Goal: Information Seeking & Learning: Learn about a topic

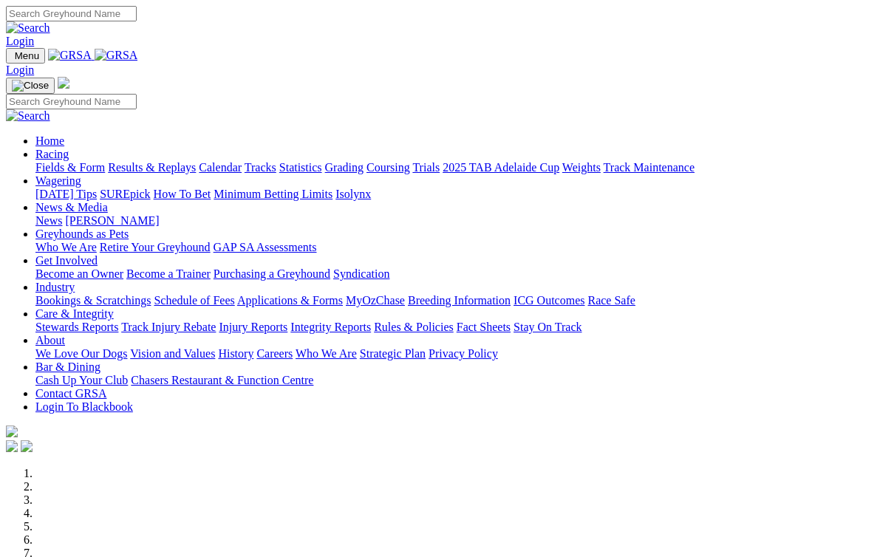
scroll to position [3, 0]
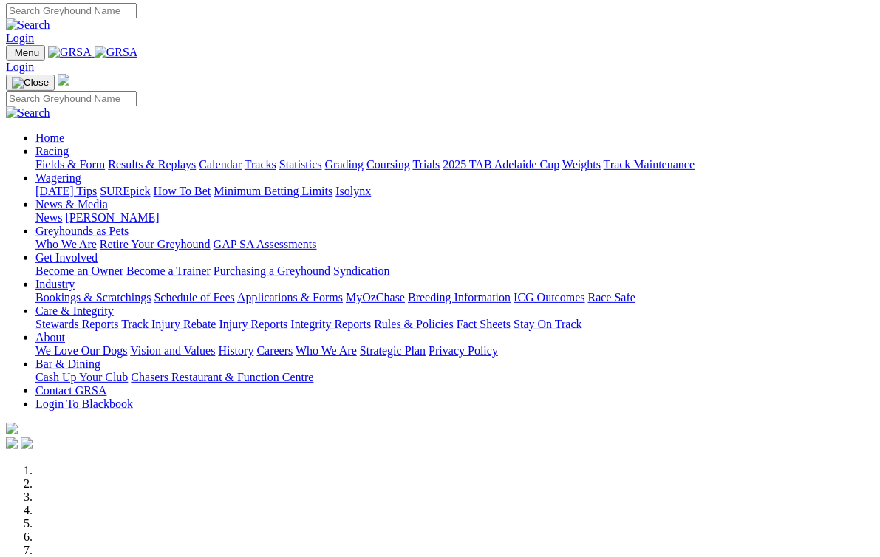
click at [196, 158] on link "Results & Replays" at bounding box center [152, 164] width 88 height 13
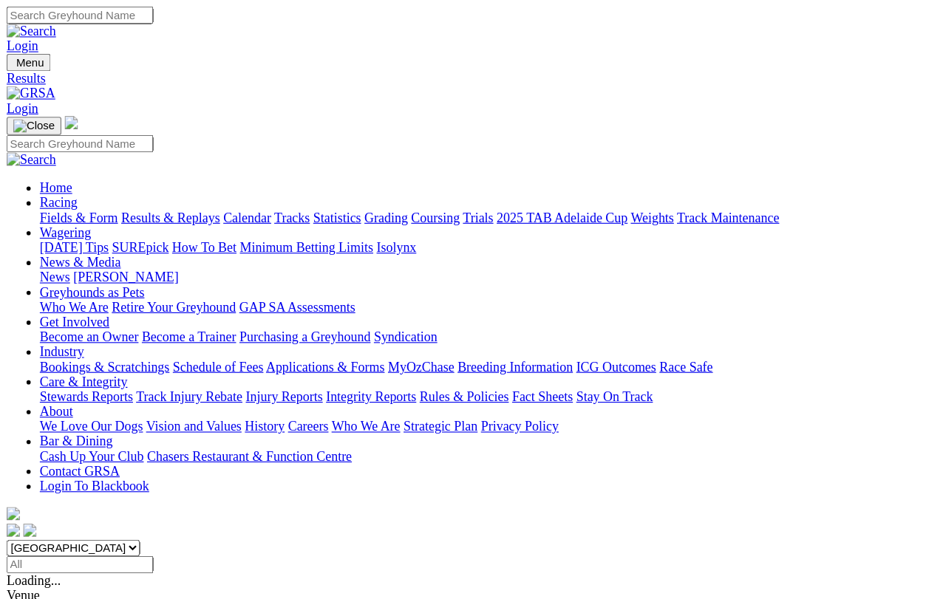
scroll to position [17, 0]
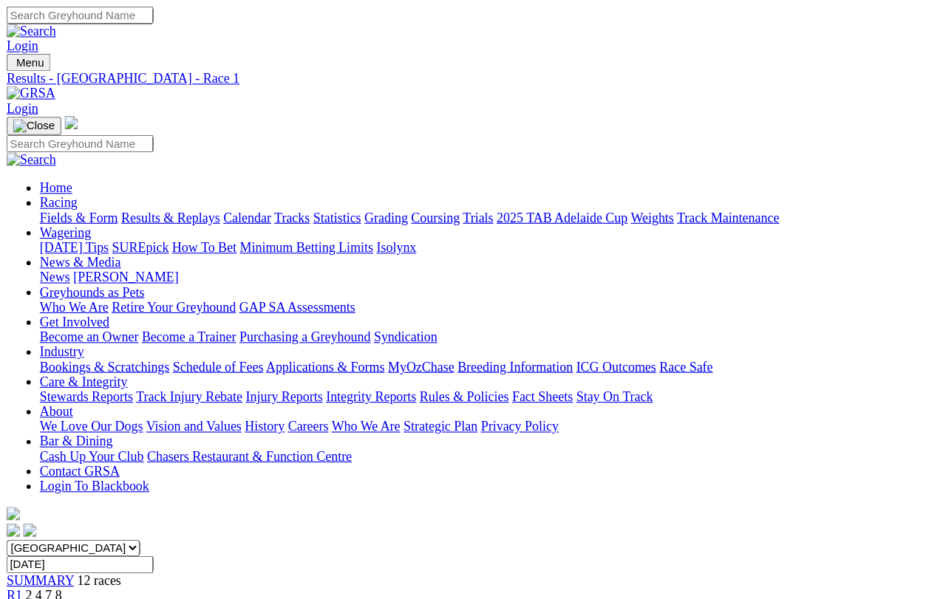
scroll to position [17, 0]
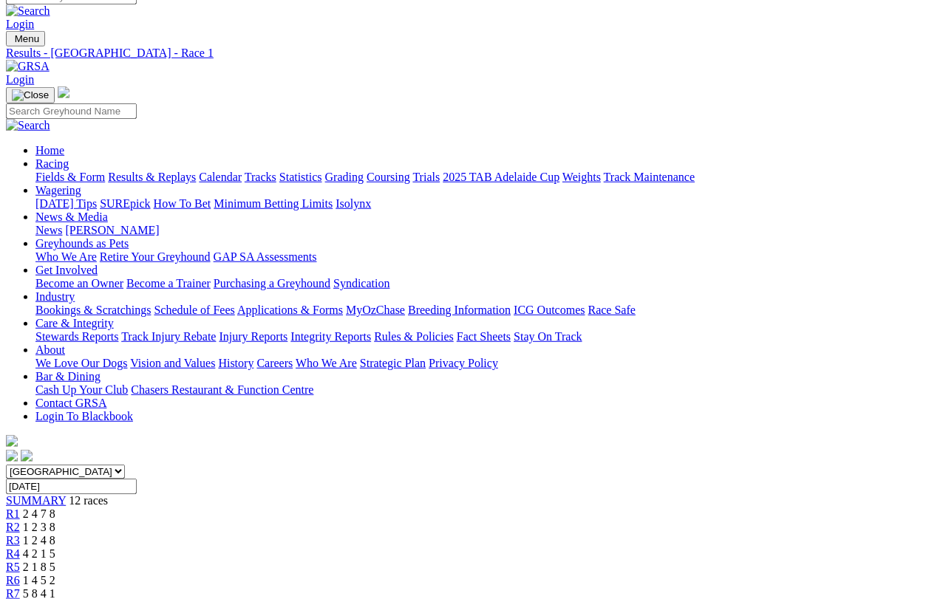
click at [20, 521] on link "R2" at bounding box center [13, 527] width 14 height 13
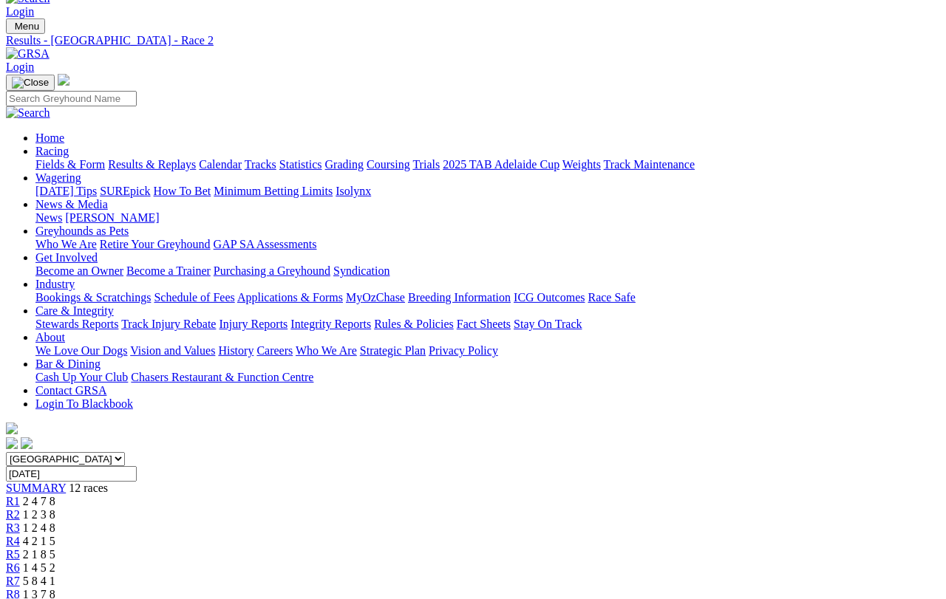
scroll to position [32, 0]
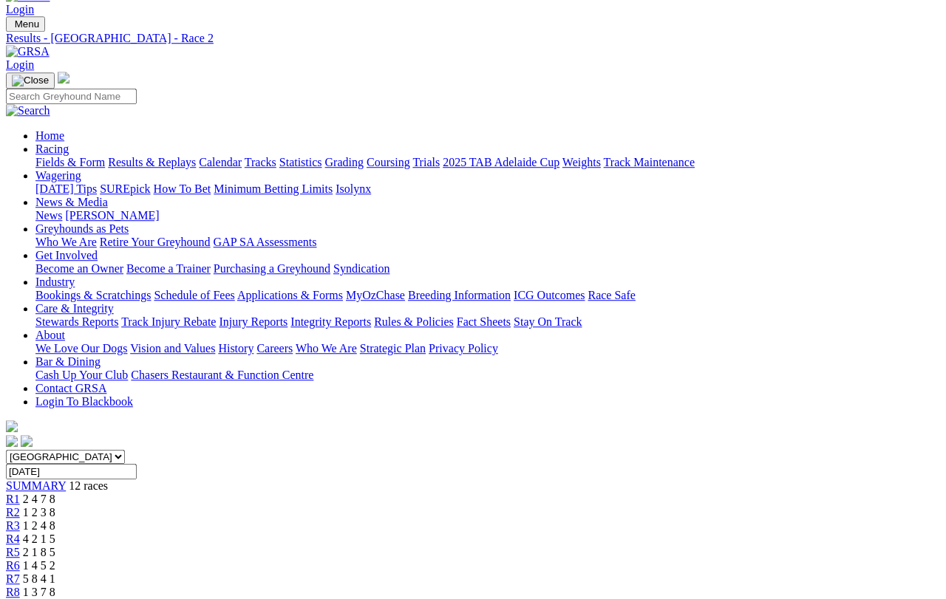
click at [20, 520] on span "R3" at bounding box center [13, 526] width 14 height 13
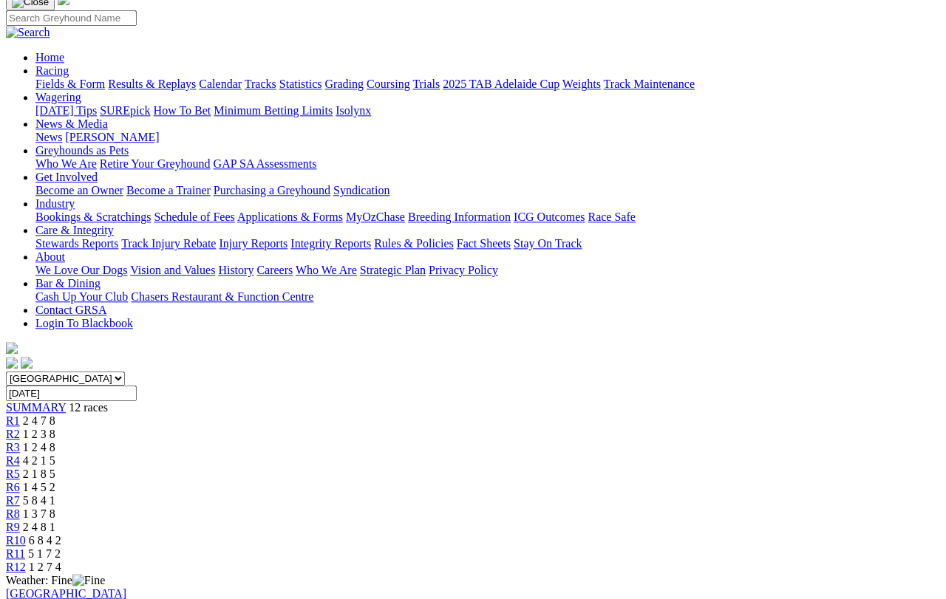
scroll to position [108, 0]
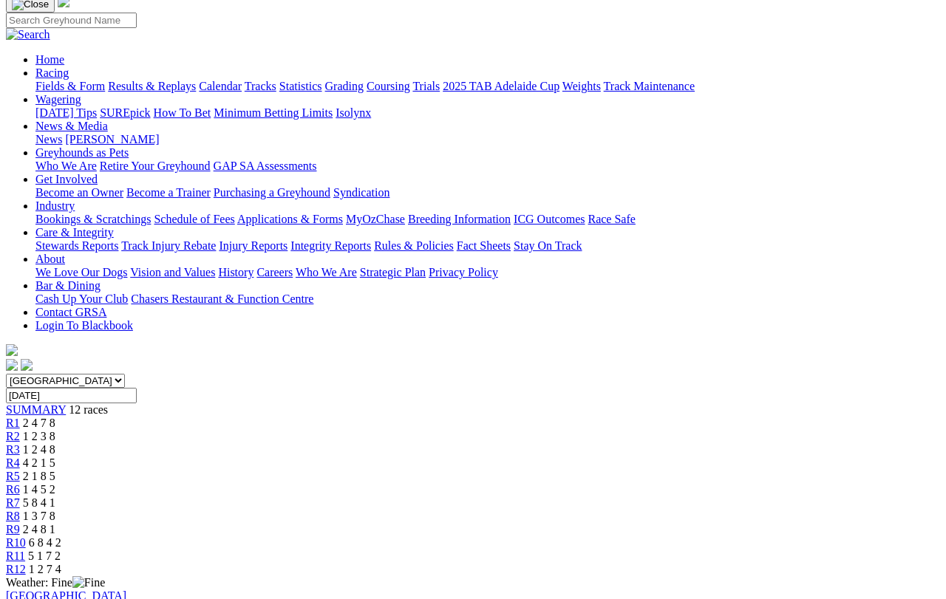
click at [20, 457] on link "R4" at bounding box center [13, 463] width 14 height 13
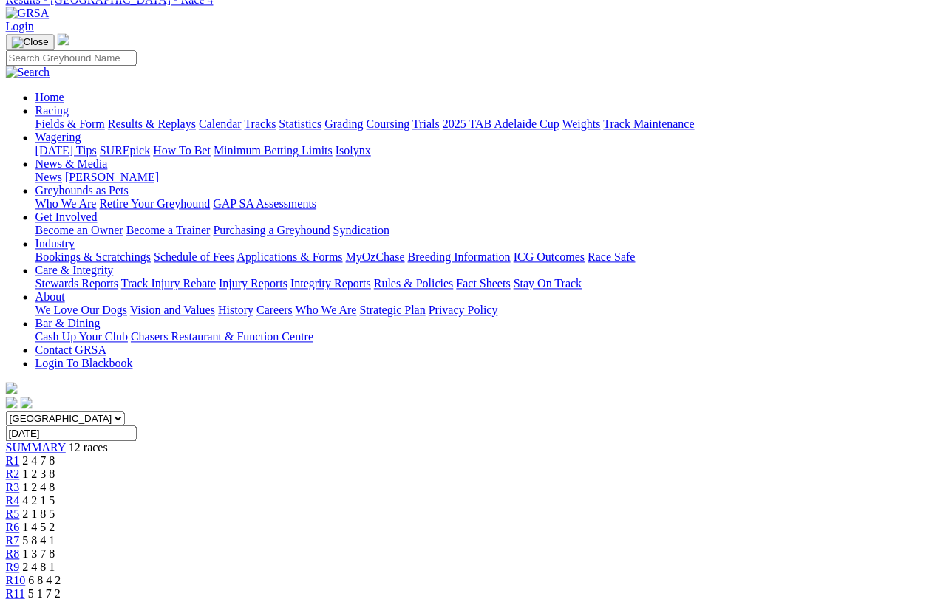
scroll to position [69, 0]
click at [20, 508] on span "R5" at bounding box center [13, 514] width 14 height 13
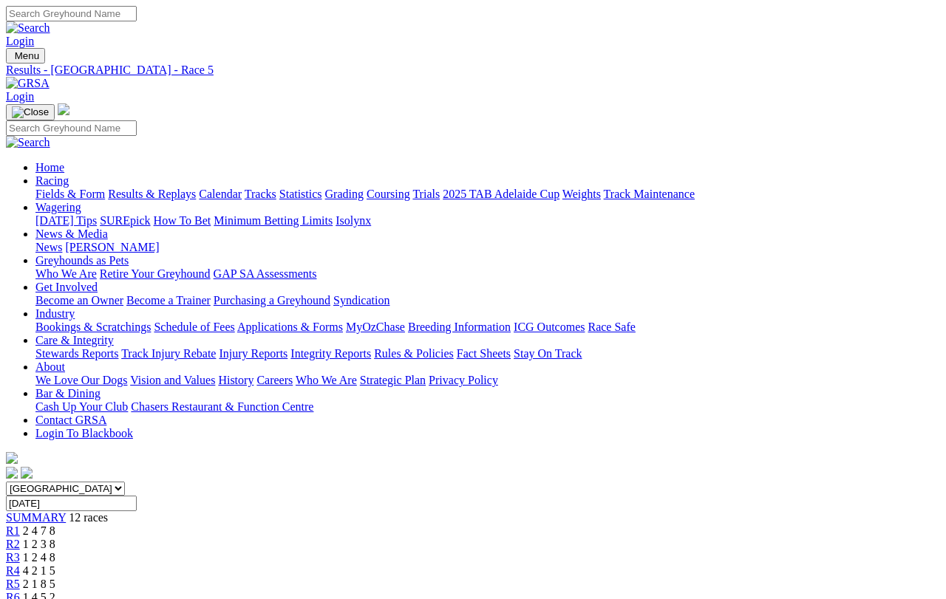
click at [20, 591] on span "R6" at bounding box center [13, 597] width 14 height 13
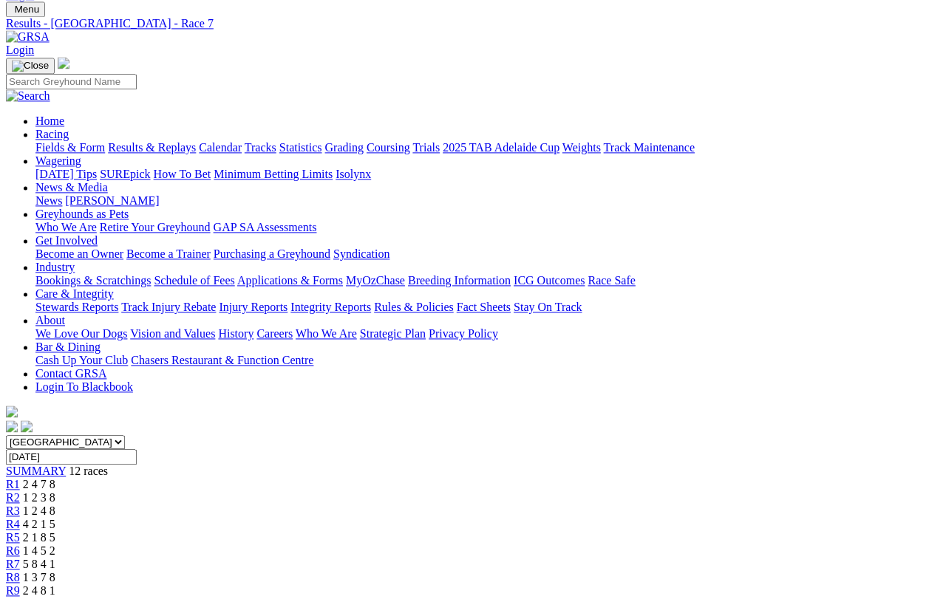
scroll to position [69, 0]
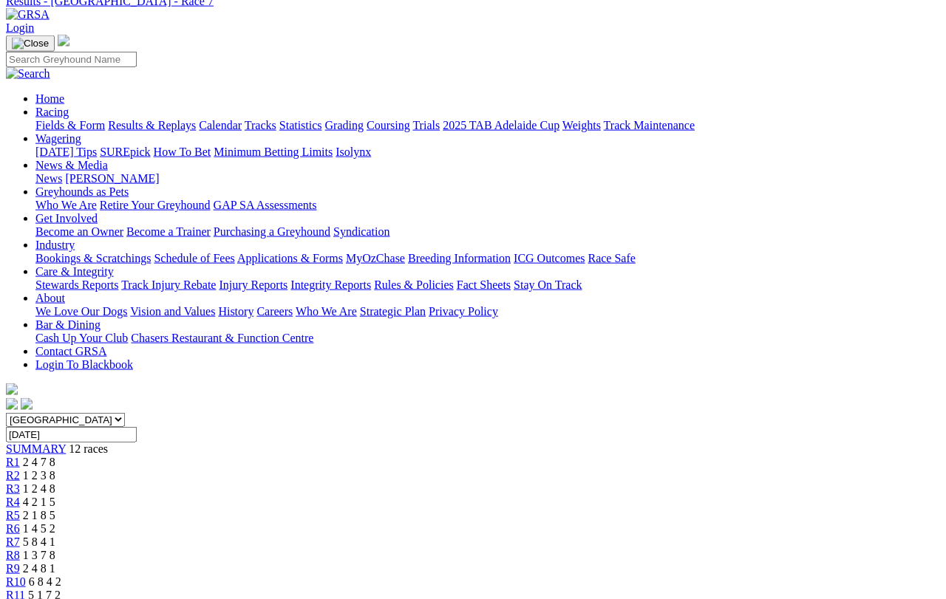
click at [20, 534] on link "R8" at bounding box center [13, 555] width 14 height 13
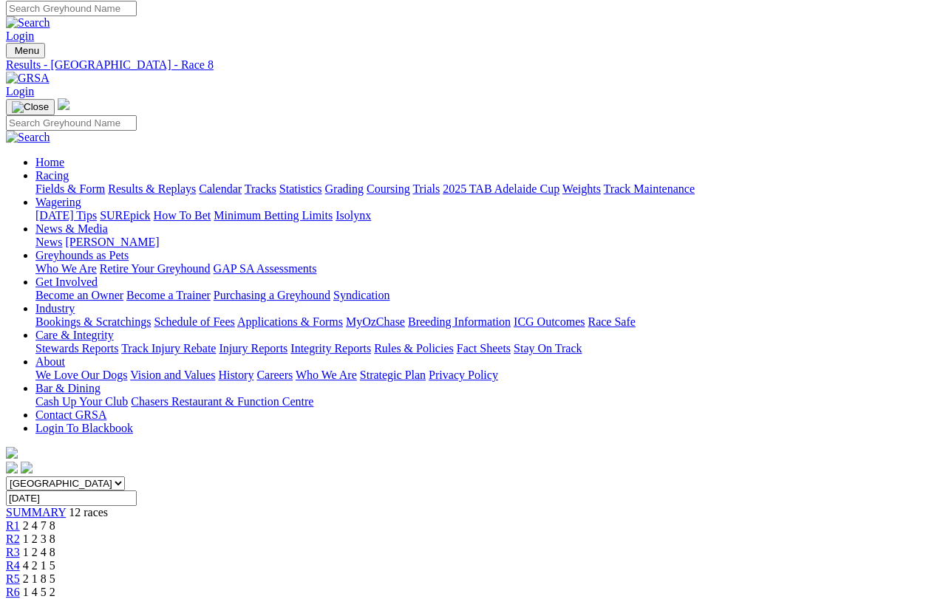
scroll to position [4, 0]
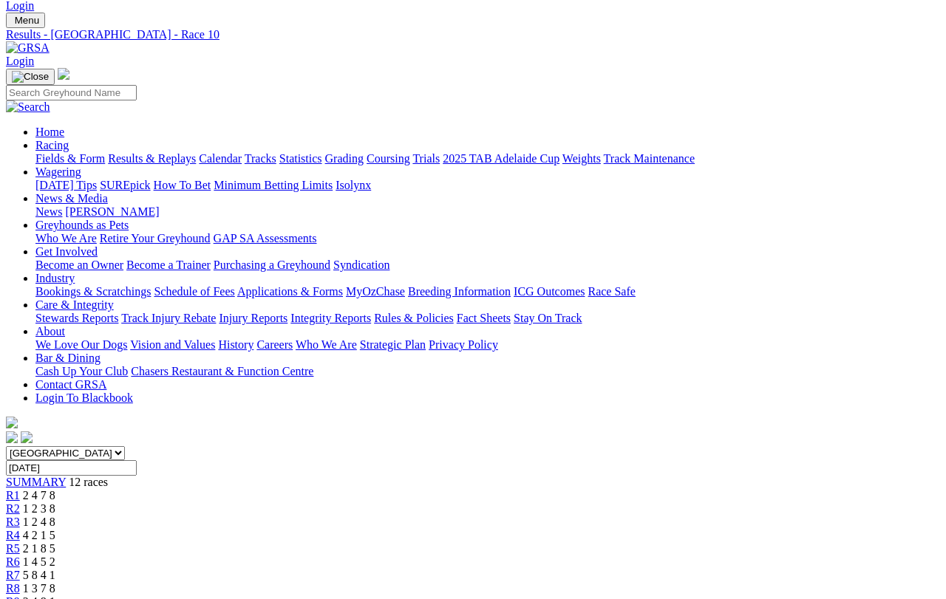
scroll to position [40, 0]
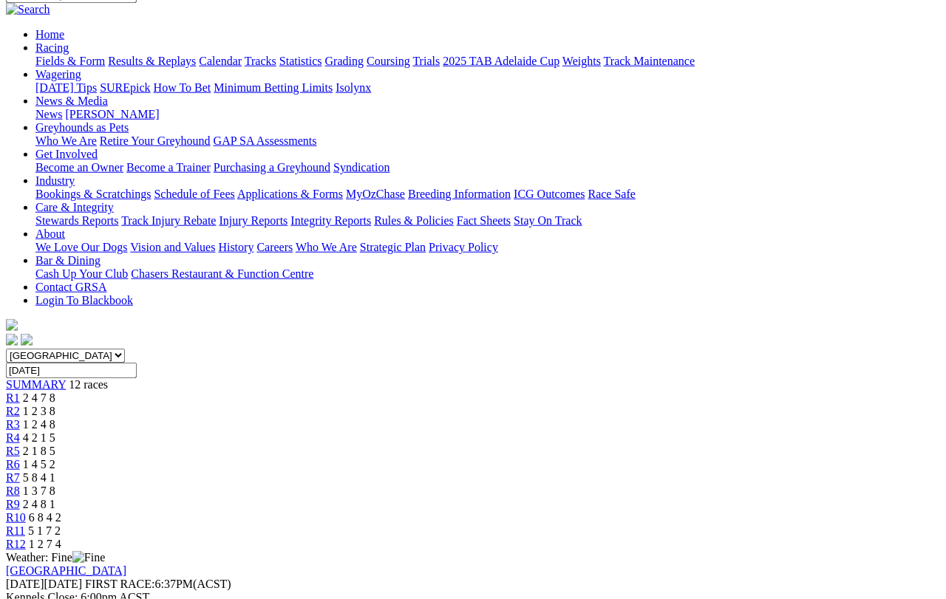
scroll to position [134, 0]
click at [26, 534] on span "R12" at bounding box center [16, 543] width 20 height 13
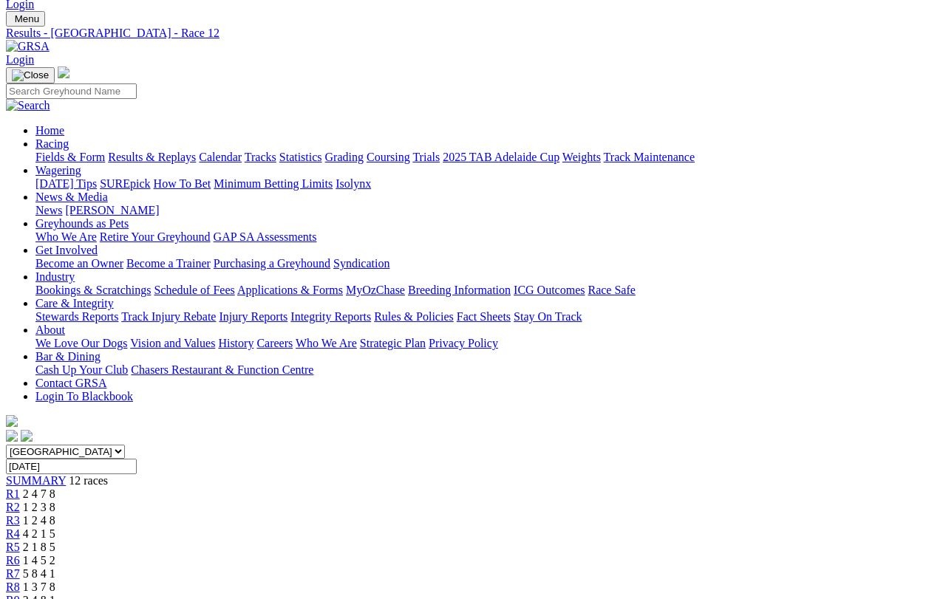
scroll to position [26, 0]
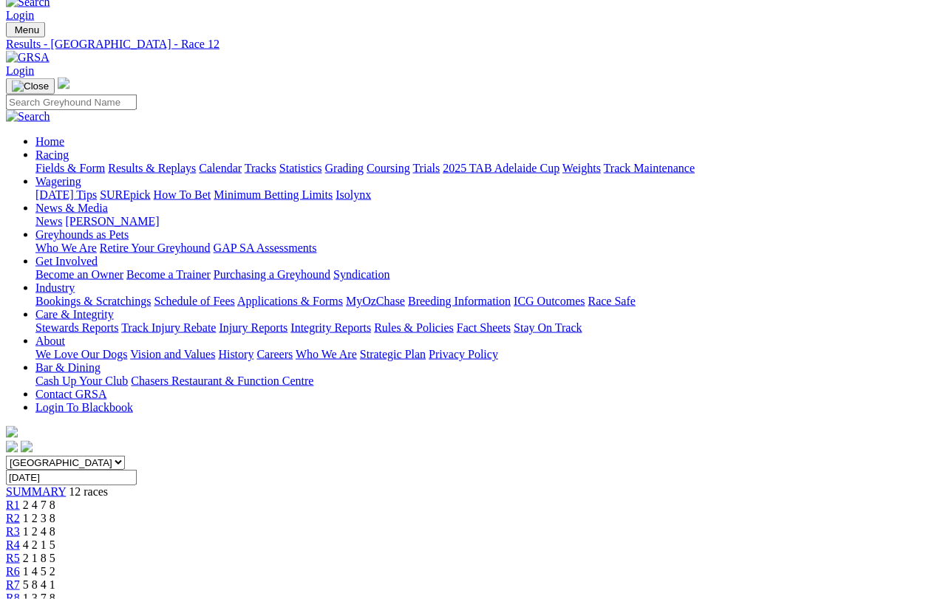
click at [20, 499] on link "R1" at bounding box center [13, 505] width 14 height 13
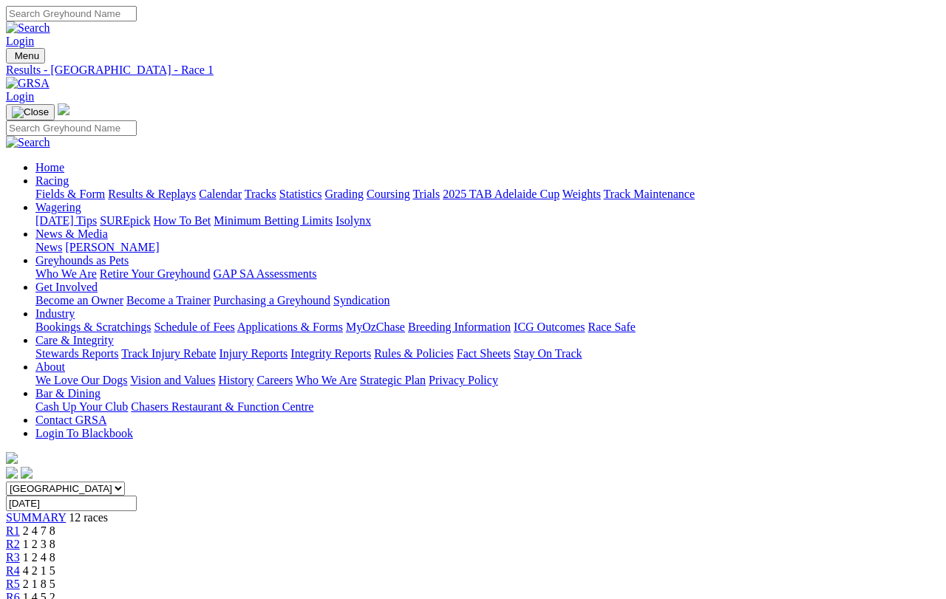
scroll to position [17, 0]
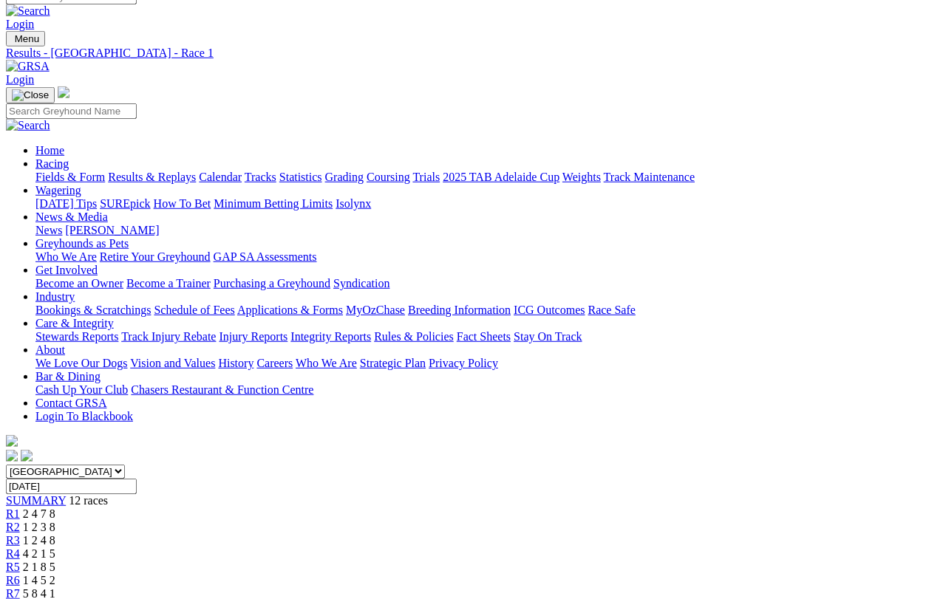
click at [20, 521] on span "R2" at bounding box center [13, 527] width 14 height 13
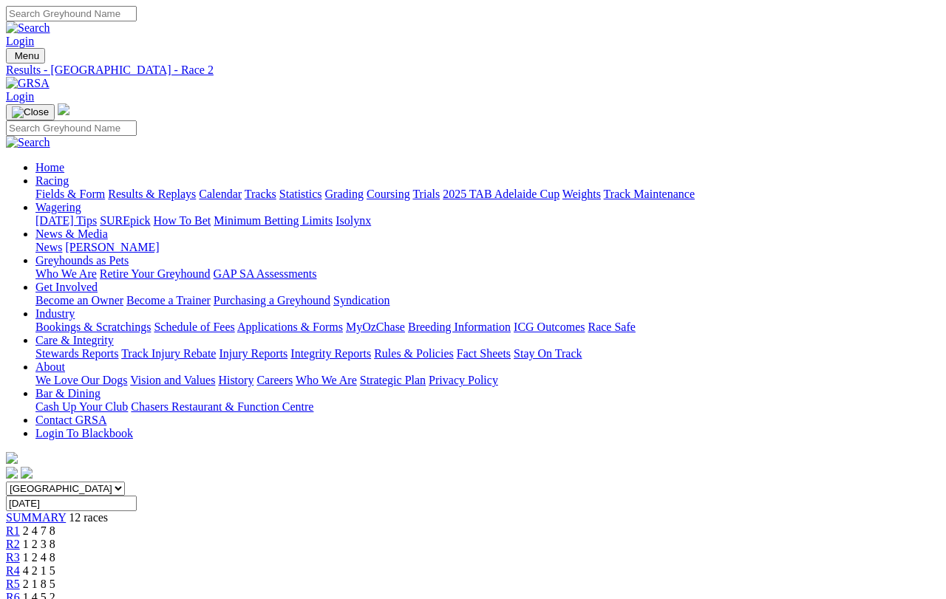
scroll to position [17, 0]
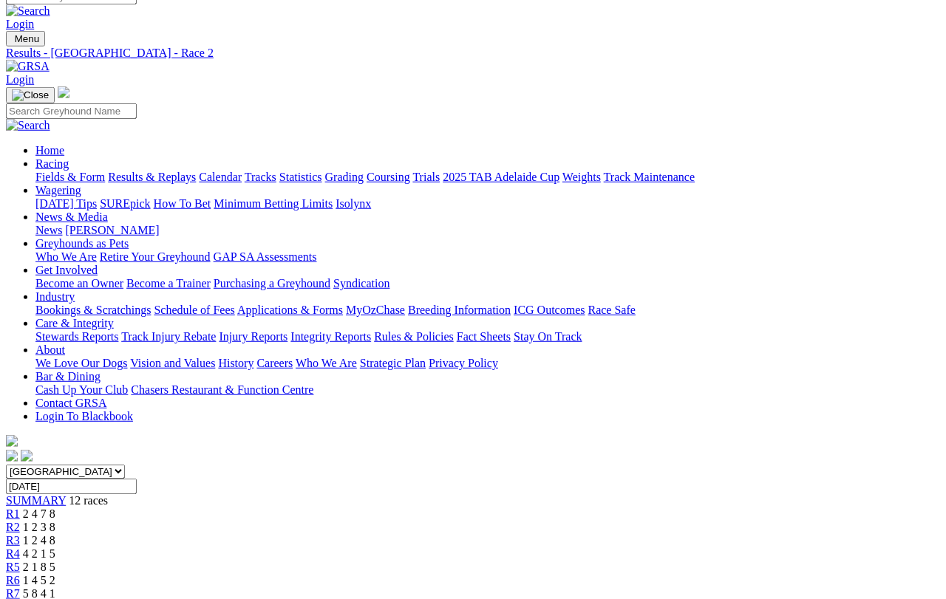
click at [20, 534] on span "R3" at bounding box center [13, 540] width 14 height 13
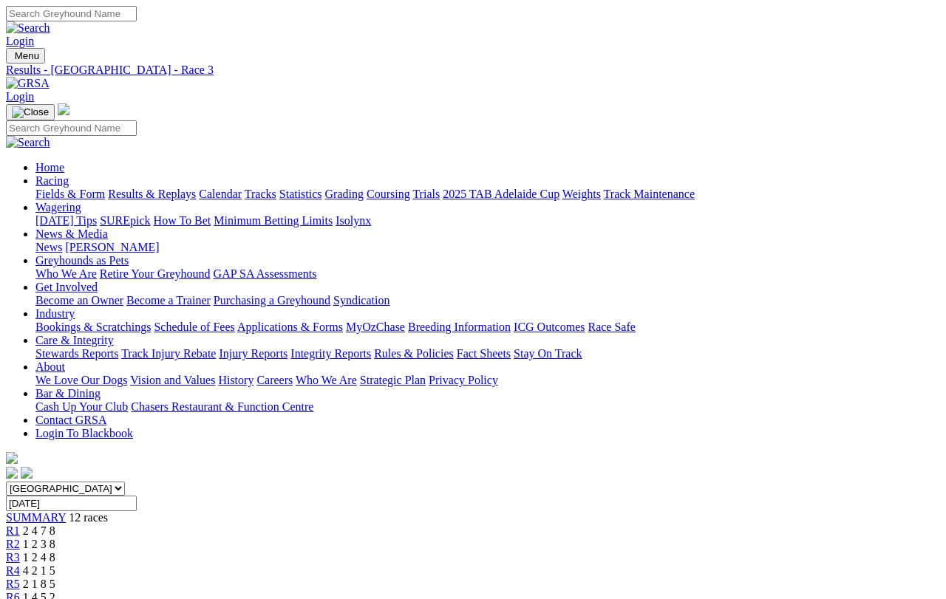
scroll to position [17, 0]
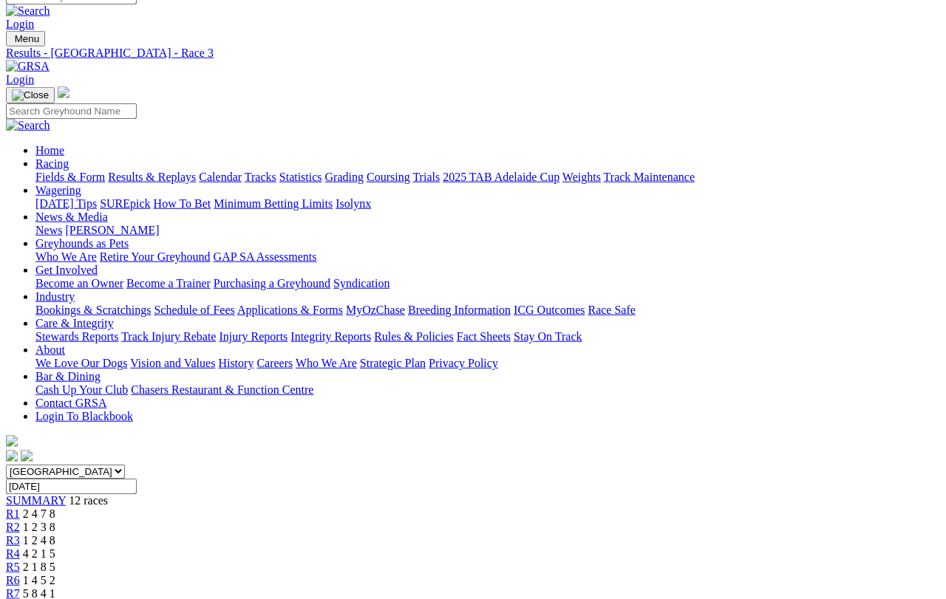
click at [20, 548] on span "R4" at bounding box center [13, 554] width 14 height 13
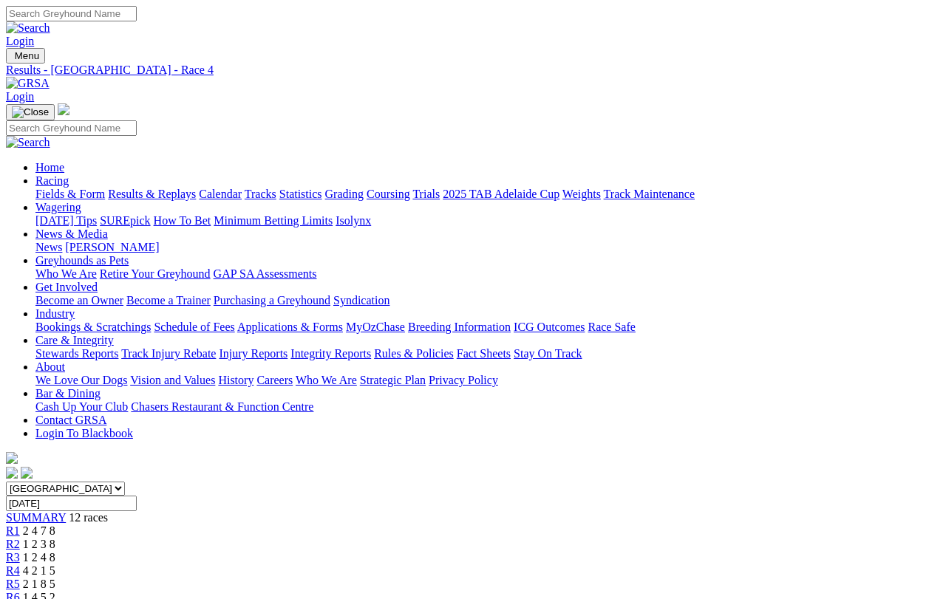
scroll to position [17, 0]
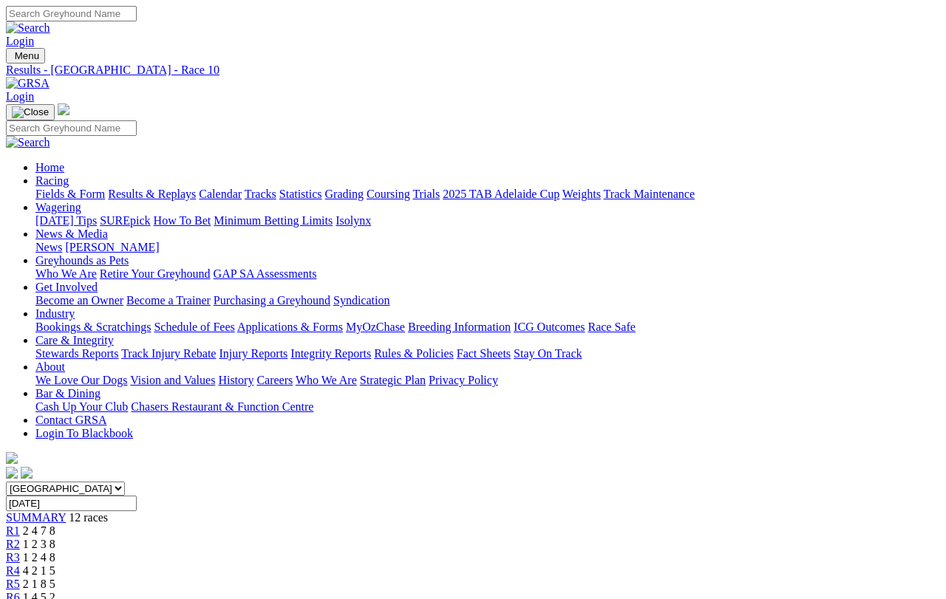
scroll to position [12, 0]
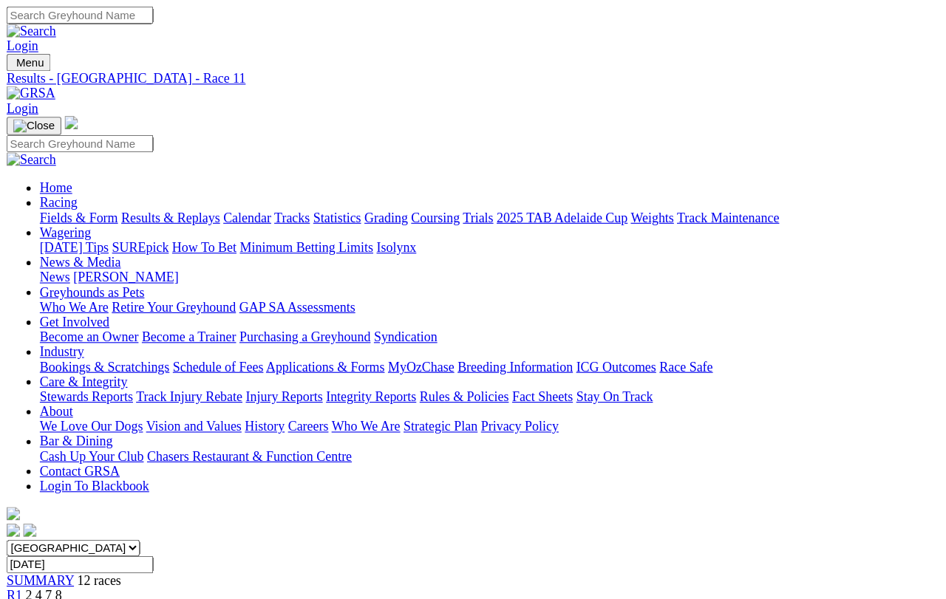
scroll to position [17, 0]
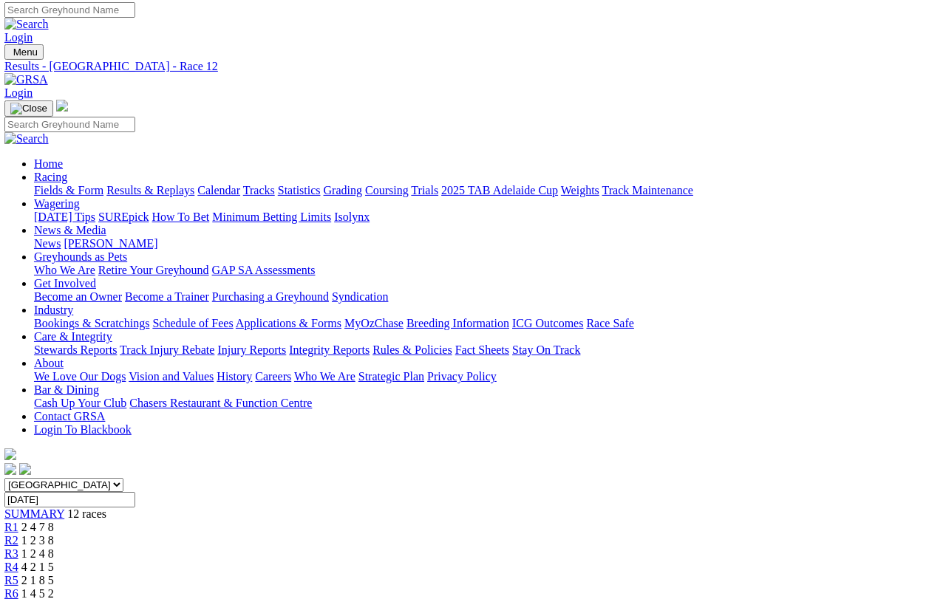
scroll to position [10, 6]
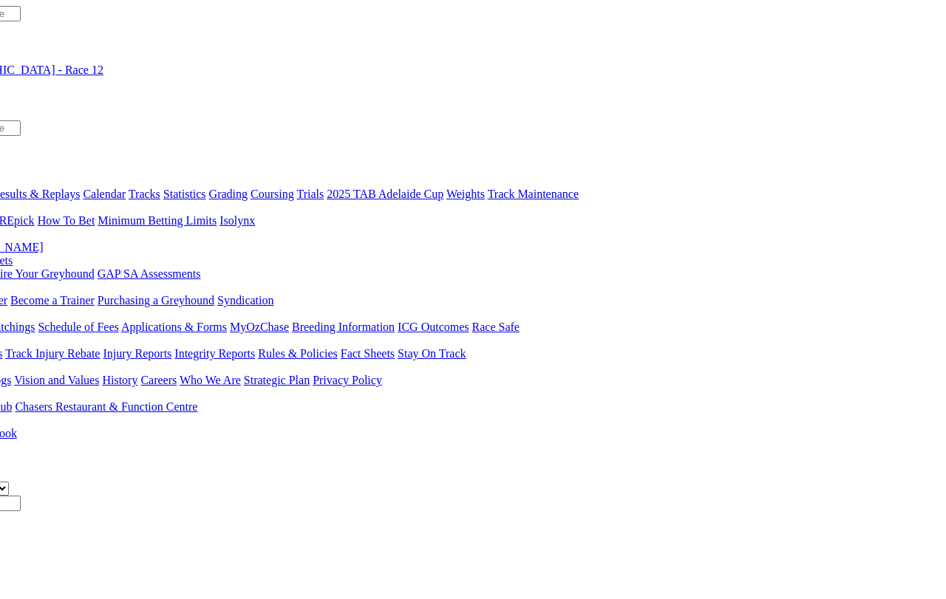
type input "Trophy darts"
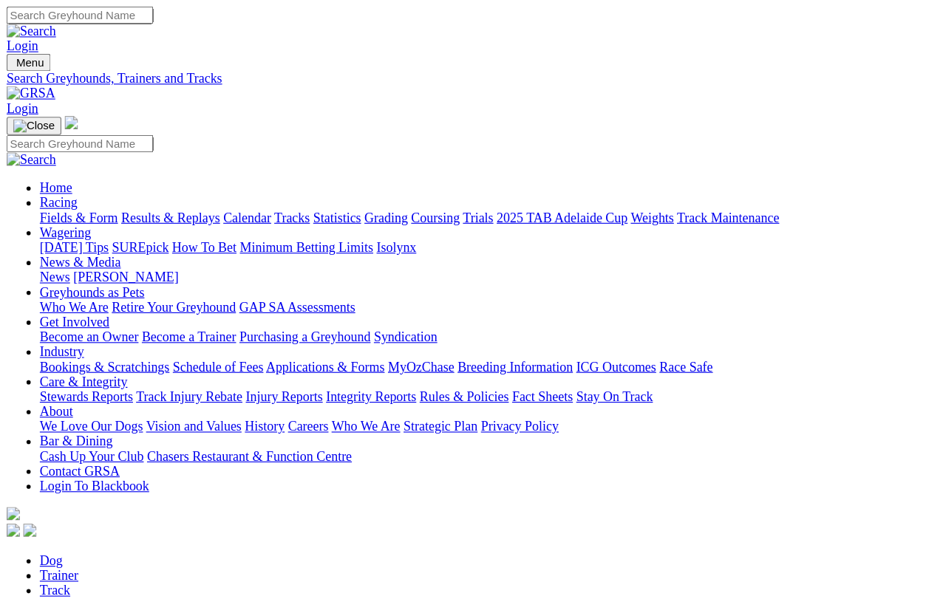
scroll to position [12, 0]
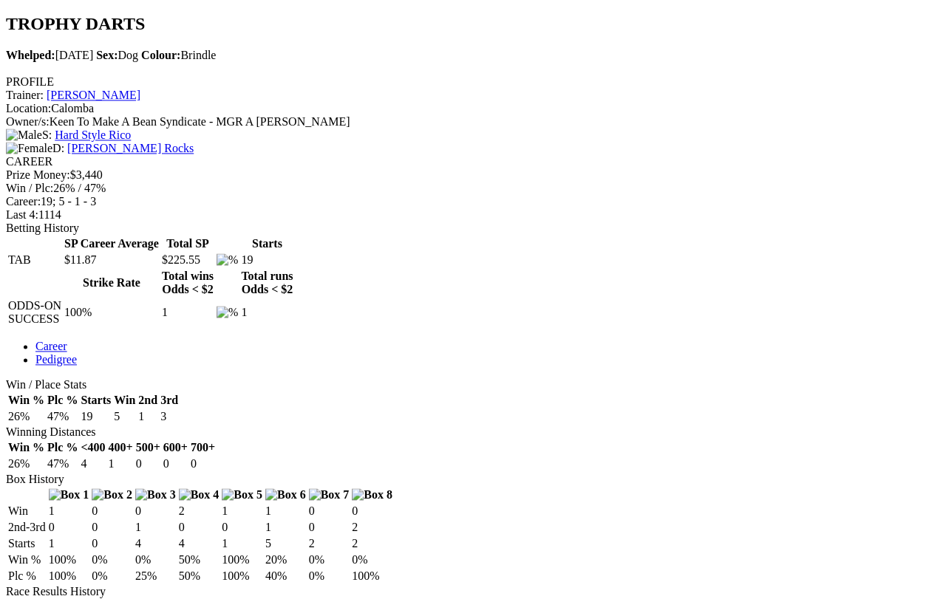
scroll to position [505, 0]
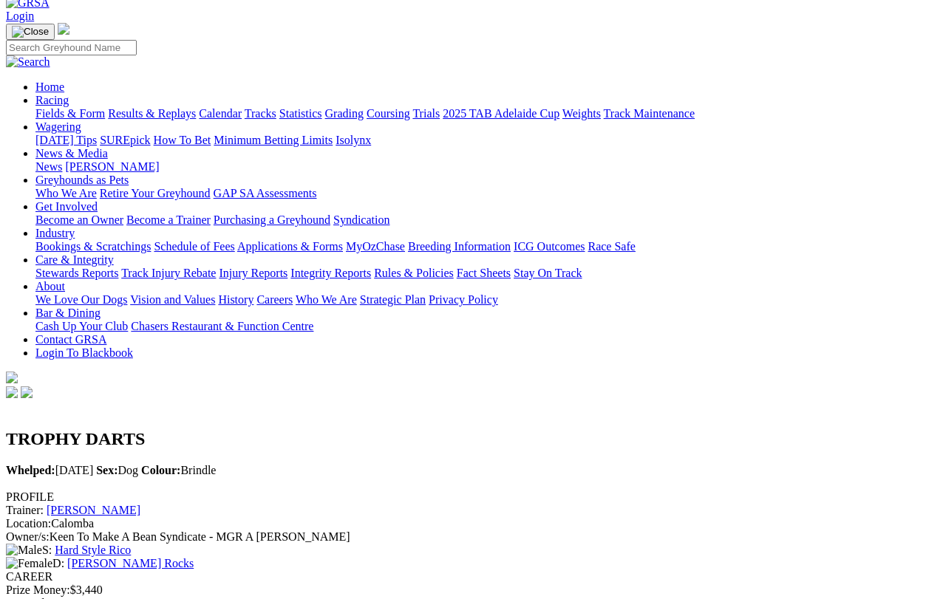
scroll to position [0, 0]
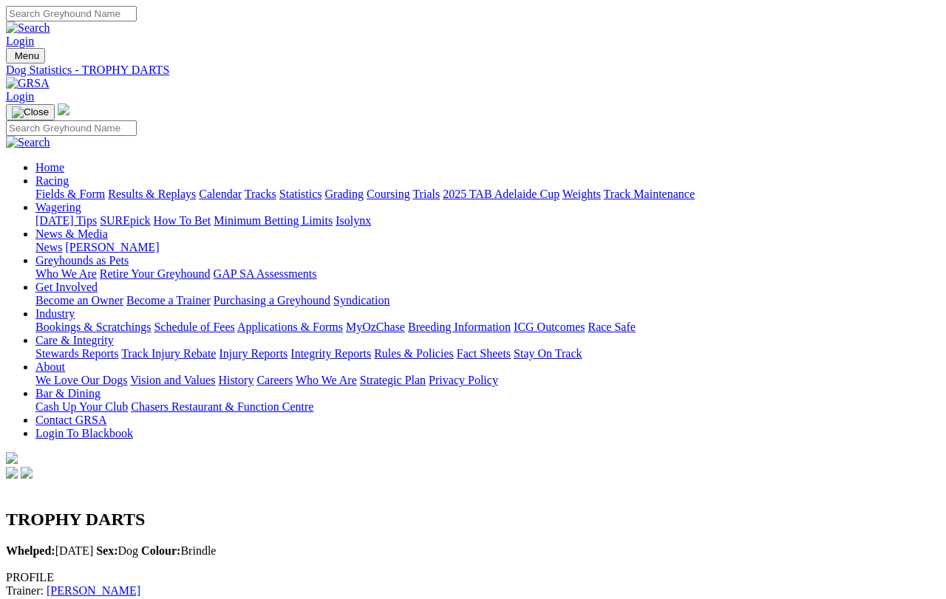
click at [192, 188] on link "Results & Replays" at bounding box center [152, 194] width 88 height 13
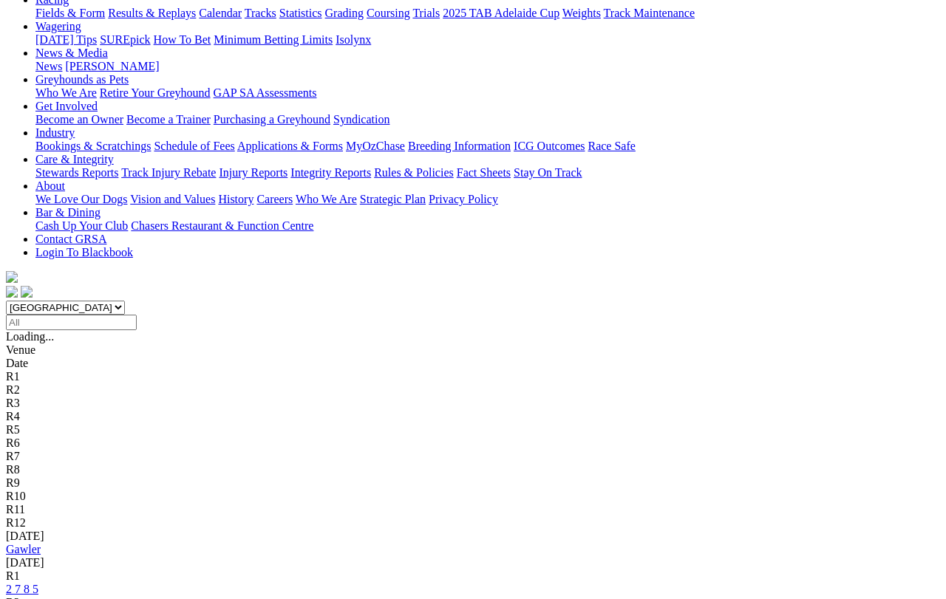
scroll to position [183, 0]
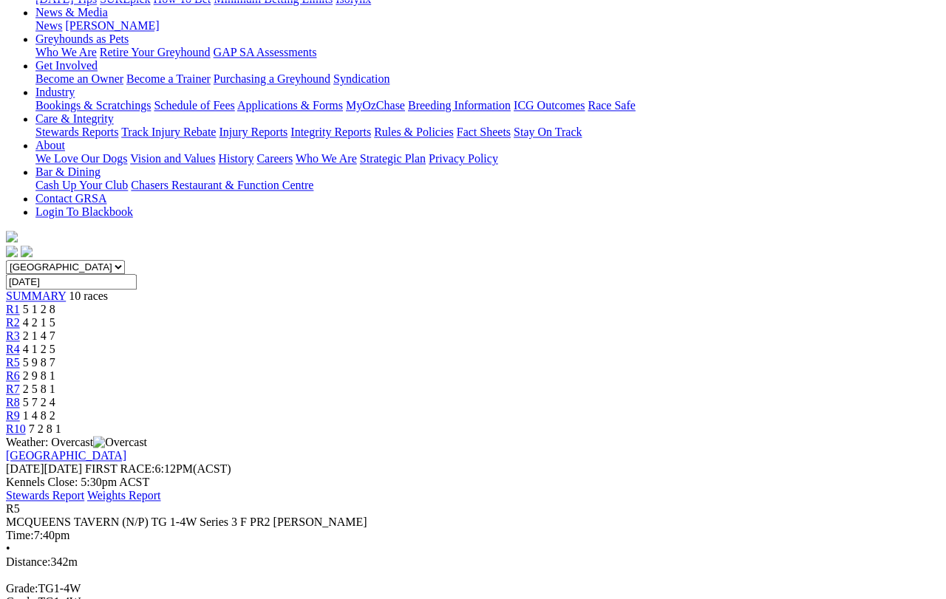
scroll to position [223, 0]
